Goal: Find specific page/section: Find specific page/section

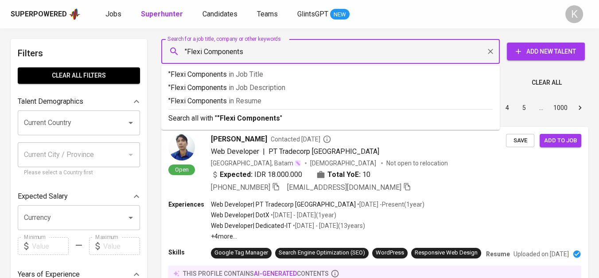
type input ""Flexi Components""
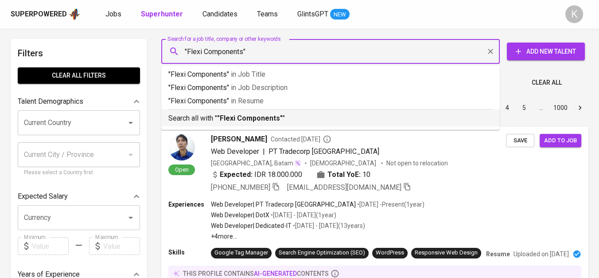
drag, startPoint x: 287, startPoint y: 117, endPoint x: 74, endPoint y: 0, distance: 243.9
click at [287, 117] on p "Search all with " "Flexi Components" "" at bounding box center [330, 118] width 325 height 11
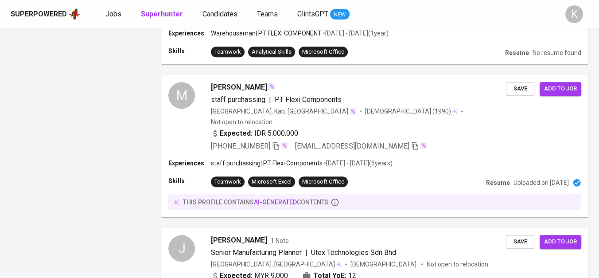
scroll to position [1304, 0]
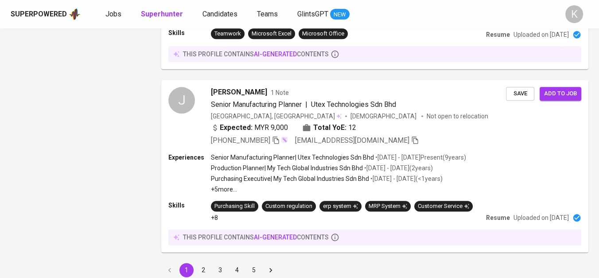
drag, startPoint x: 209, startPoint y: 234, endPoint x: 254, endPoint y: 188, distance: 63.7
click at [209, 263] on button "2" at bounding box center [203, 270] width 14 height 14
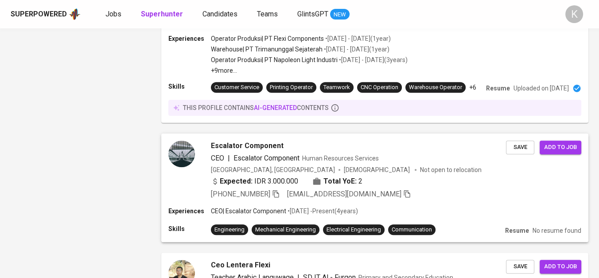
scroll to position [1360, 0]
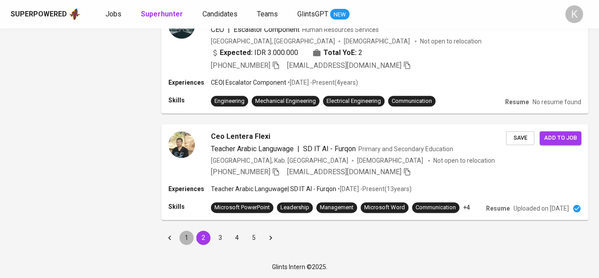
click at [188, 235] on button "1" at bounding box center [187, 238] width 14 height 14
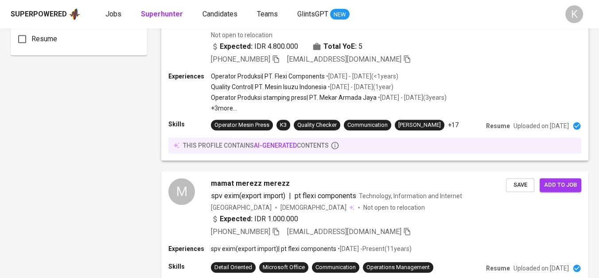
scroll to position [739, 0]
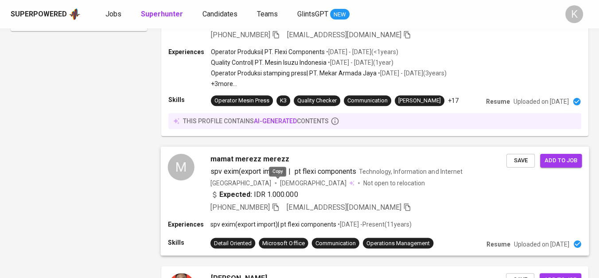
click at [276, 203] on icon "button" at bounding box center [276, 207] width 6 height 8
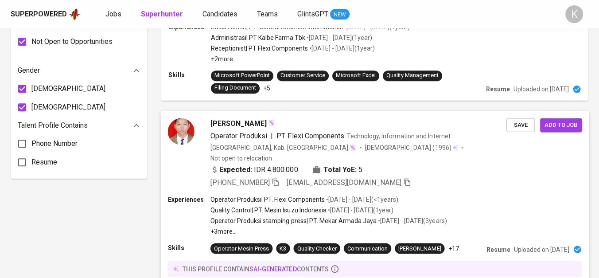
scroll to position [443, 0]
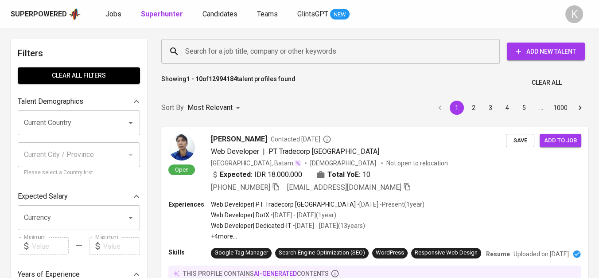
click at [251, 54] on input "Search for a job title, company or other keywords" at bounding box center [333, 51] width 300 height 17
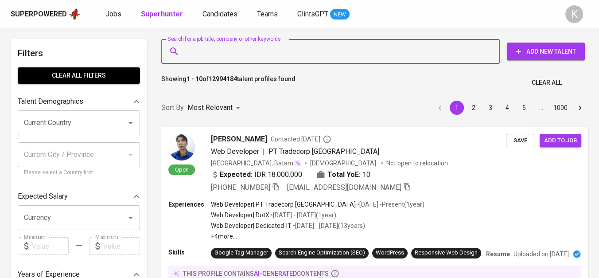
paste input "PT ADVICS Manufaktur [GEOGRAPHIC_DATA]"
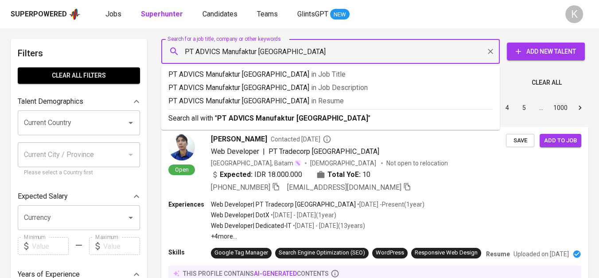
drag, startPoint x: 198, startPoint y: 51, endPoint x: 186, endPoint y: 51, distance: 11.5
click at [186, 51] on input "PT ADVICS Manufaktur [GEOGRAPHIC_DATA]" at bounding box center [333, 51] width 300 height 17
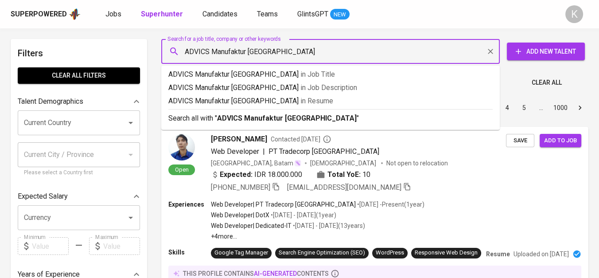
click at [182, 54] on div "ADVICS Manufaktur [GEOGRAPHIC_DATA] Search for a job title, company or other ke…" at bounding box center [330, 51] width 339 height 25
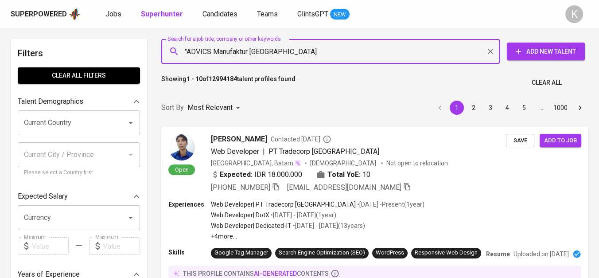
type input ""ADVICS Manufaktur [GEOGRAPHIC_DATA]""
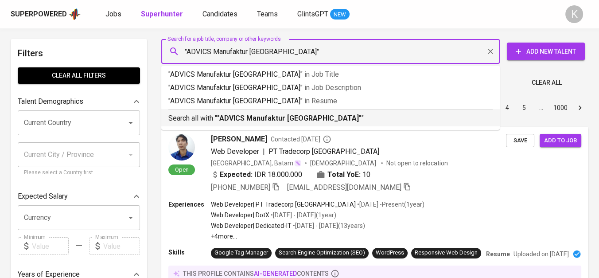
click at [253, 118] on b ""ADVICS Manufaktur [GEOGRAPHIC_DATA]"" at bounding box center [289, 118] width 145 height 8
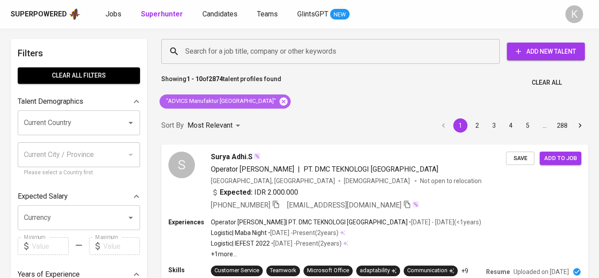
click at [280, 104] on icon at bounding box center [284, 101] width 8 height 8
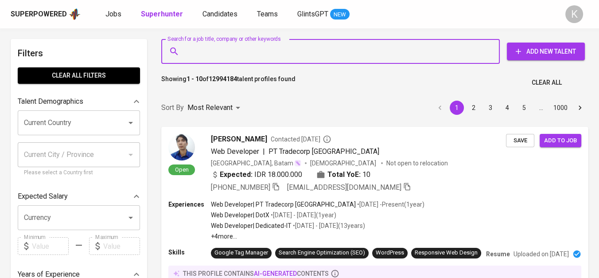
click at [205, 54] on input "Search for a job title, company or other keywords" at bounding box center [333, 51] width 300 height 17
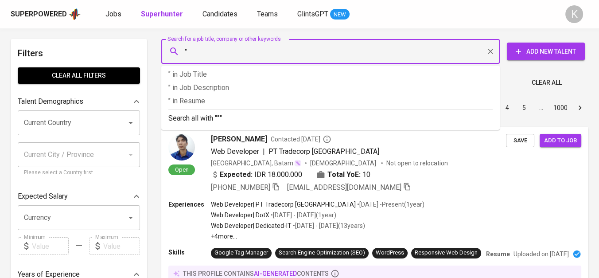
paste input "Resilience Development Initiative (RDI)"
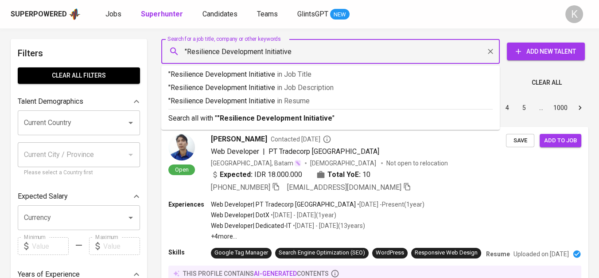
type input ""Resilience Development Initiative""
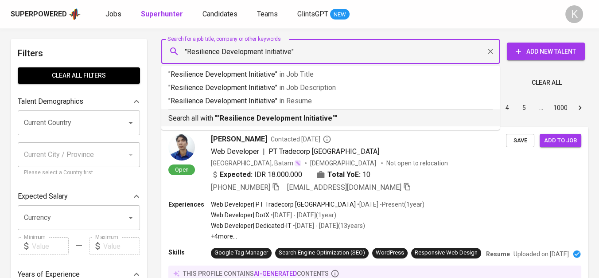
click at [271, 114] on b ""Resilience Development Initiative"" at bounding box center [276, 118] width 118 height 8
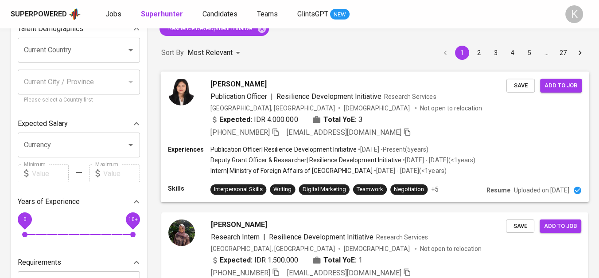
scroll to position [49, 0]
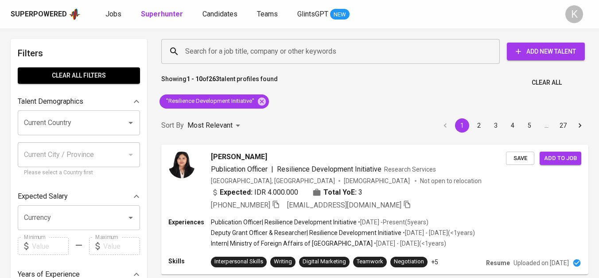
scroll to position [49, 0]
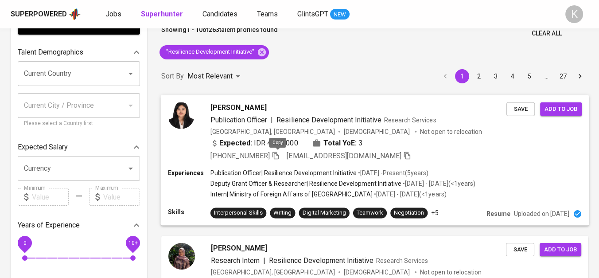
click at [277, 154] on icon "button" at bounding box center [276, 155] width 8 height 8
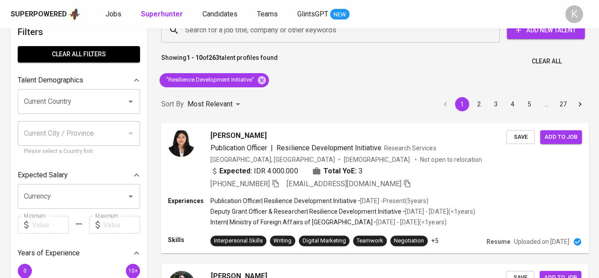
scroll to position [0, 0]
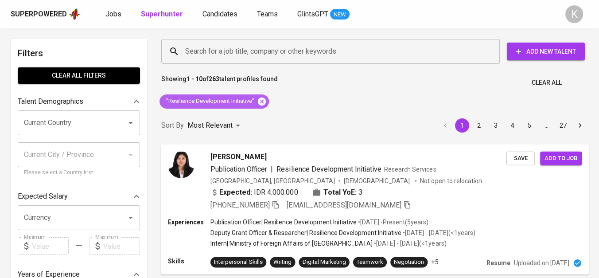
click at [262, 104] on icon at bounding box center [262, 101] width 8 height 8
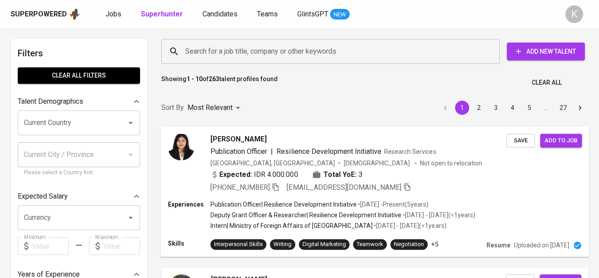
click at [209, 51] on input "Search for a job title, company or other keywords" at bounding box center [333, 51] width 300 height 17
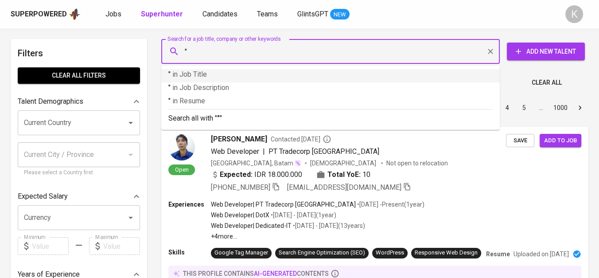
paste input "Bumi Biru Investama"
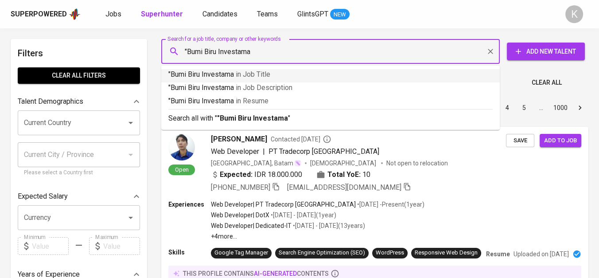
type input ""Bumi Biru Investama""
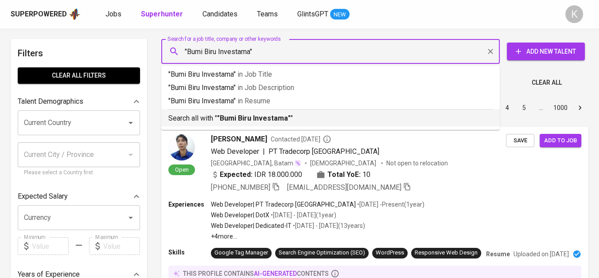
click at [290, 116] on p "Search all with " "Bumi Biru Investama" "" at bounding box center [330, 118] width 325 height 11
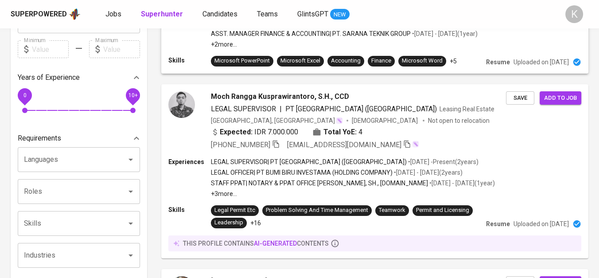
scroll to position [49, 0]
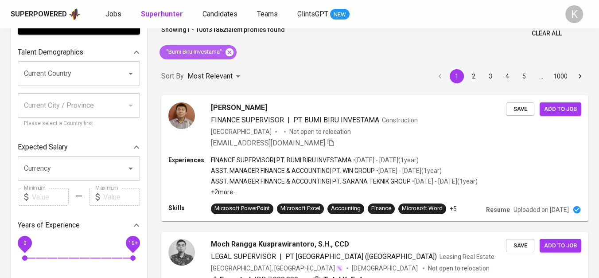
click at [232, 51] on icon at bounding box center [230, 52] width 10 height 10
